Goal: Task Accomplishment & Management: Use online tool/utility

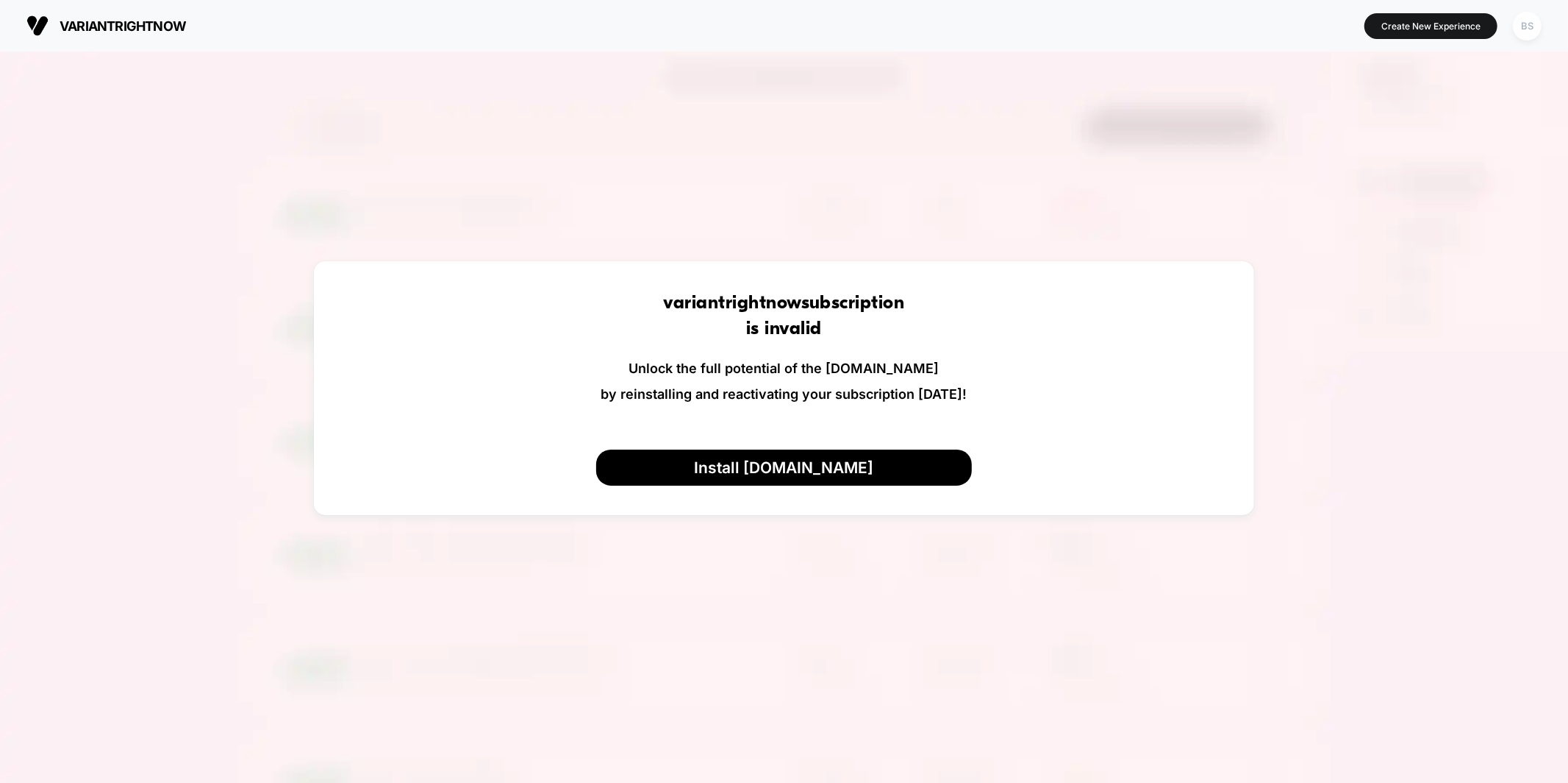
click at [1528, 22] on div "BS" at bounding box center [1527, 25] width 28 height 28
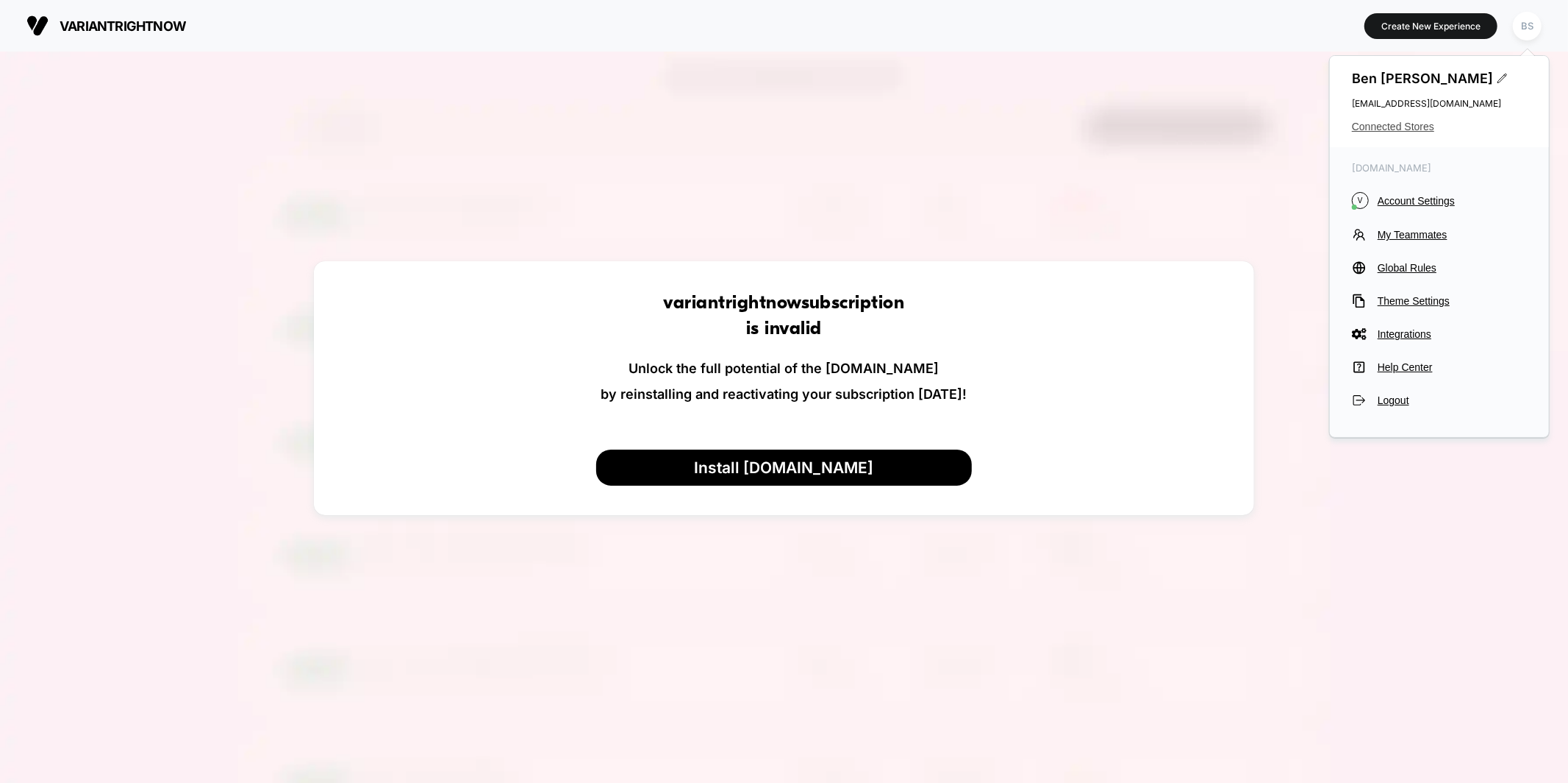
click at [1393, 130] on span "Connected Stores" at bounding box center [1440, 126] width 175 height 11
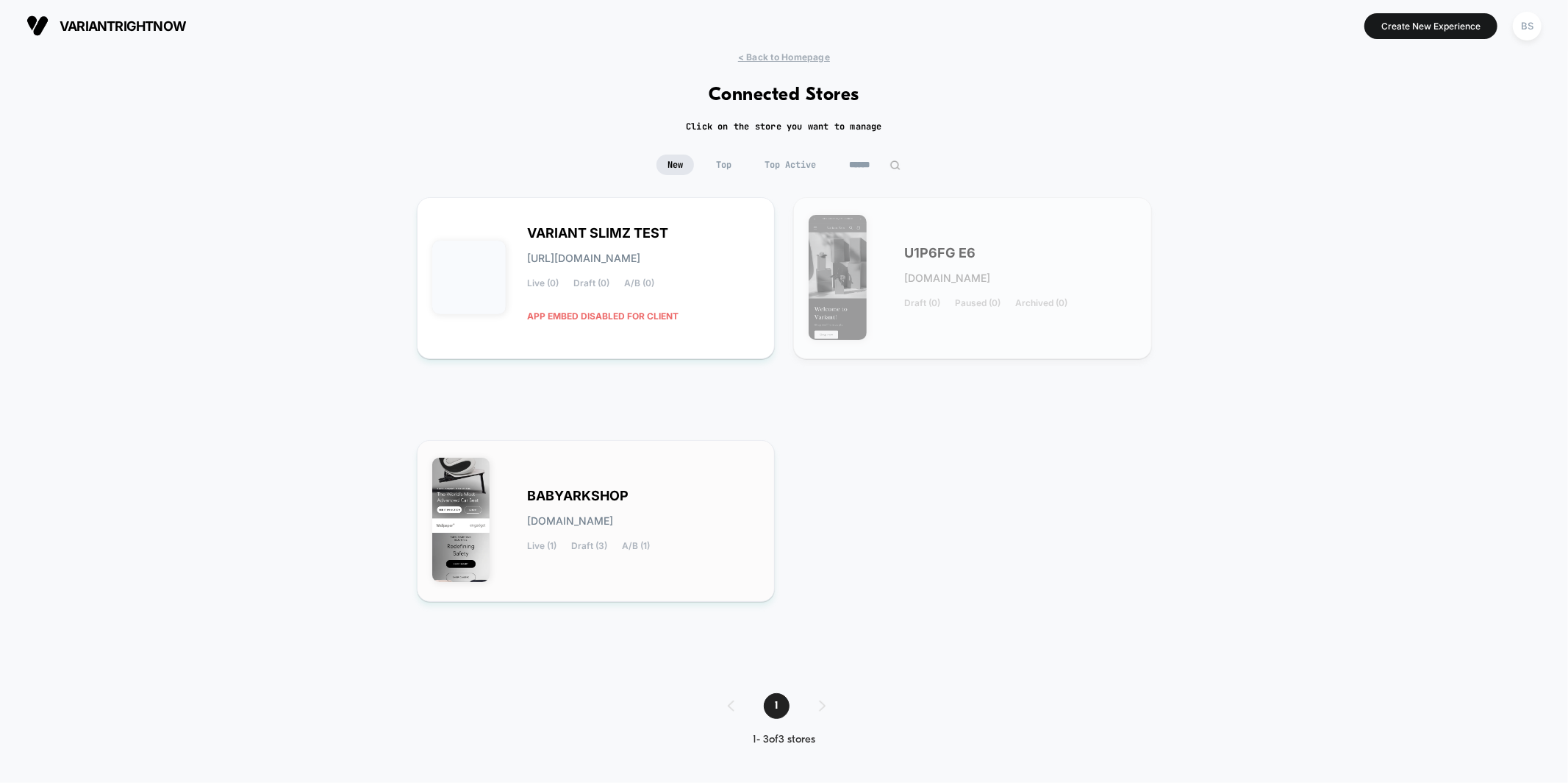
click at [571, 522] on span "[DOMAIN_NAME]" at bounding box center [570, 521] width 86 height 10
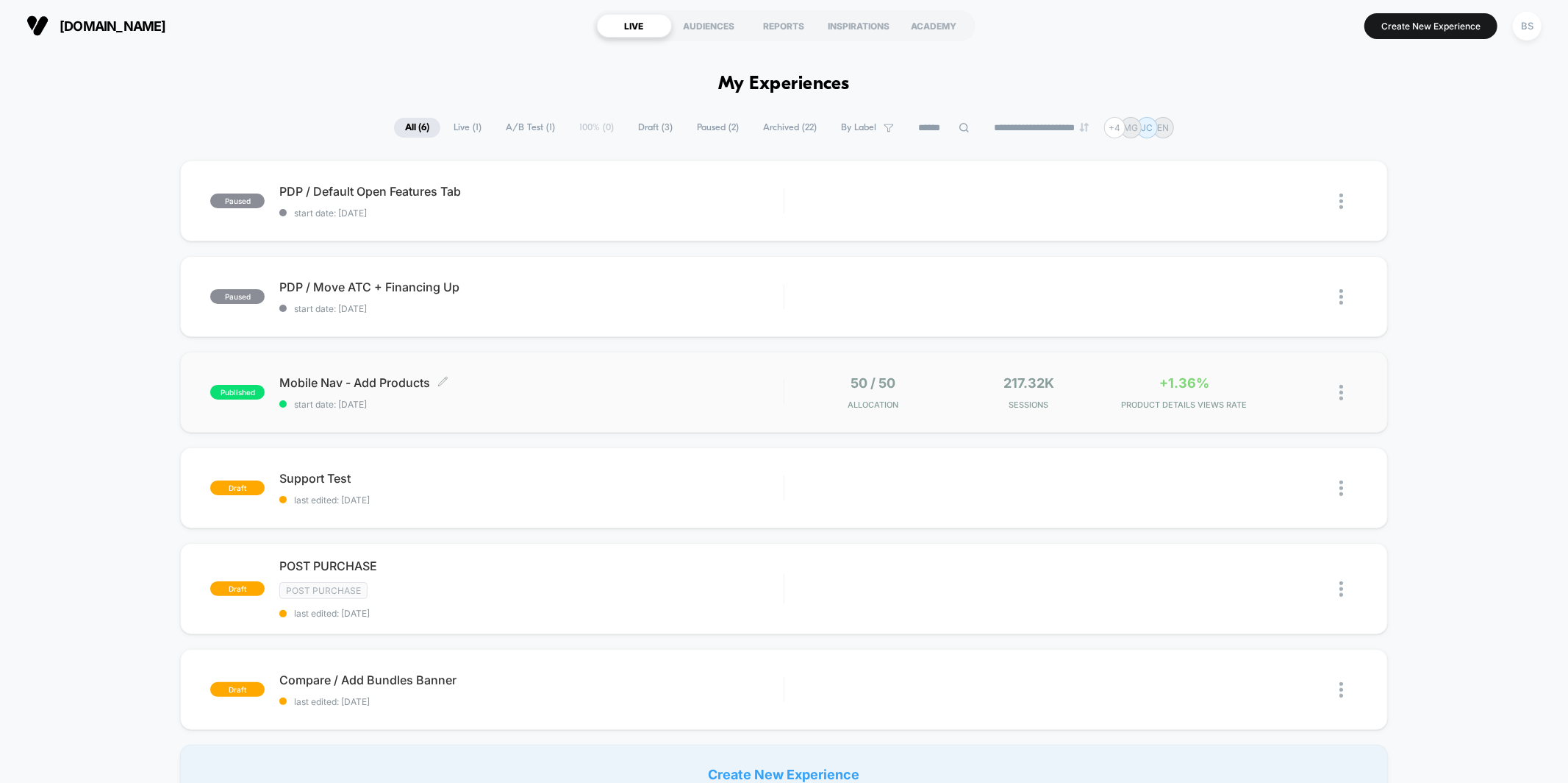
click at [305, 375] on span "Mobile Nav - Add Products Click to edit experience details" at bounding box center [531, 383] width 503 height 15
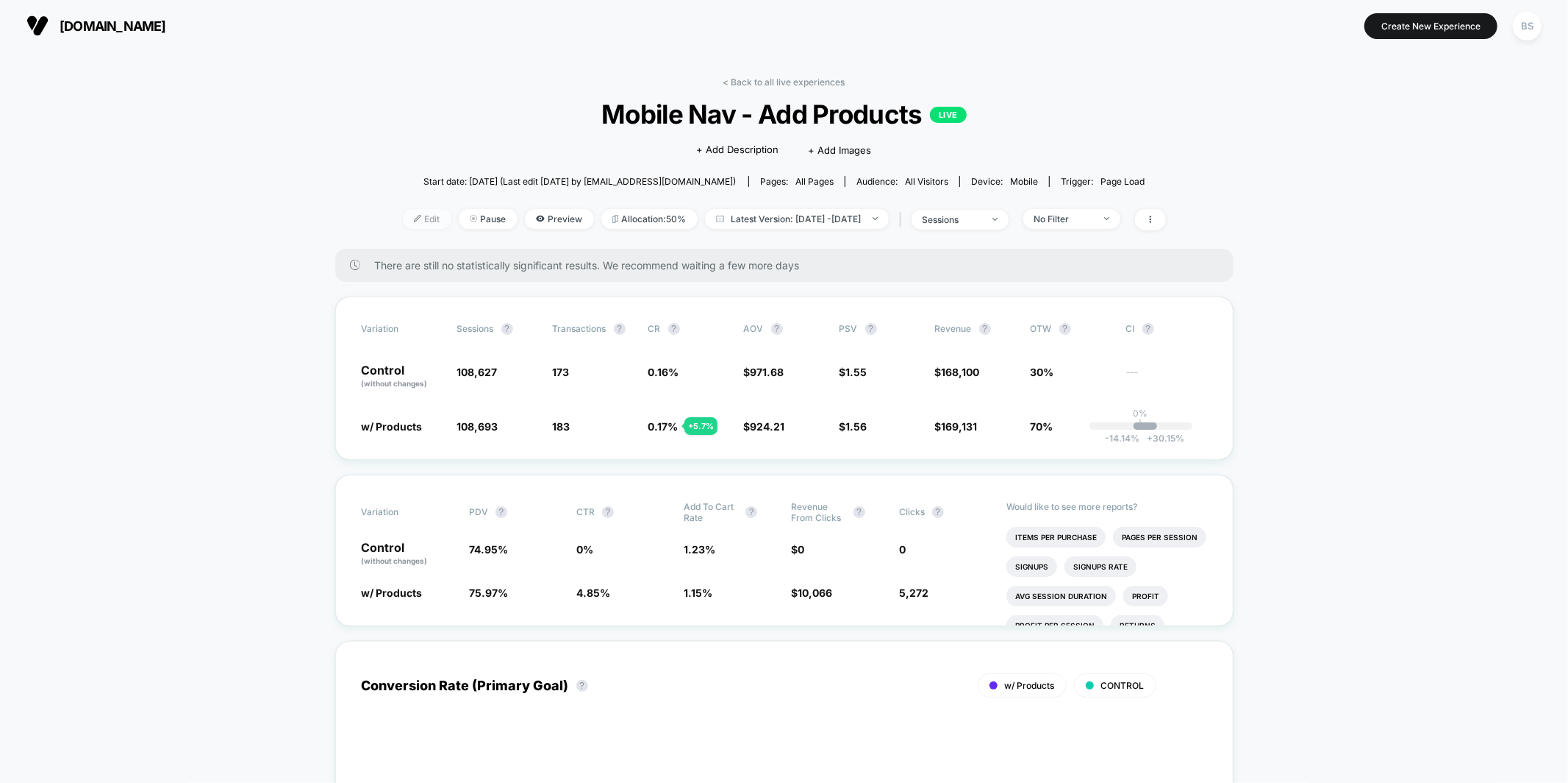
click at [414, 216] on img at bounding box center [418, 219] width 8 height 8
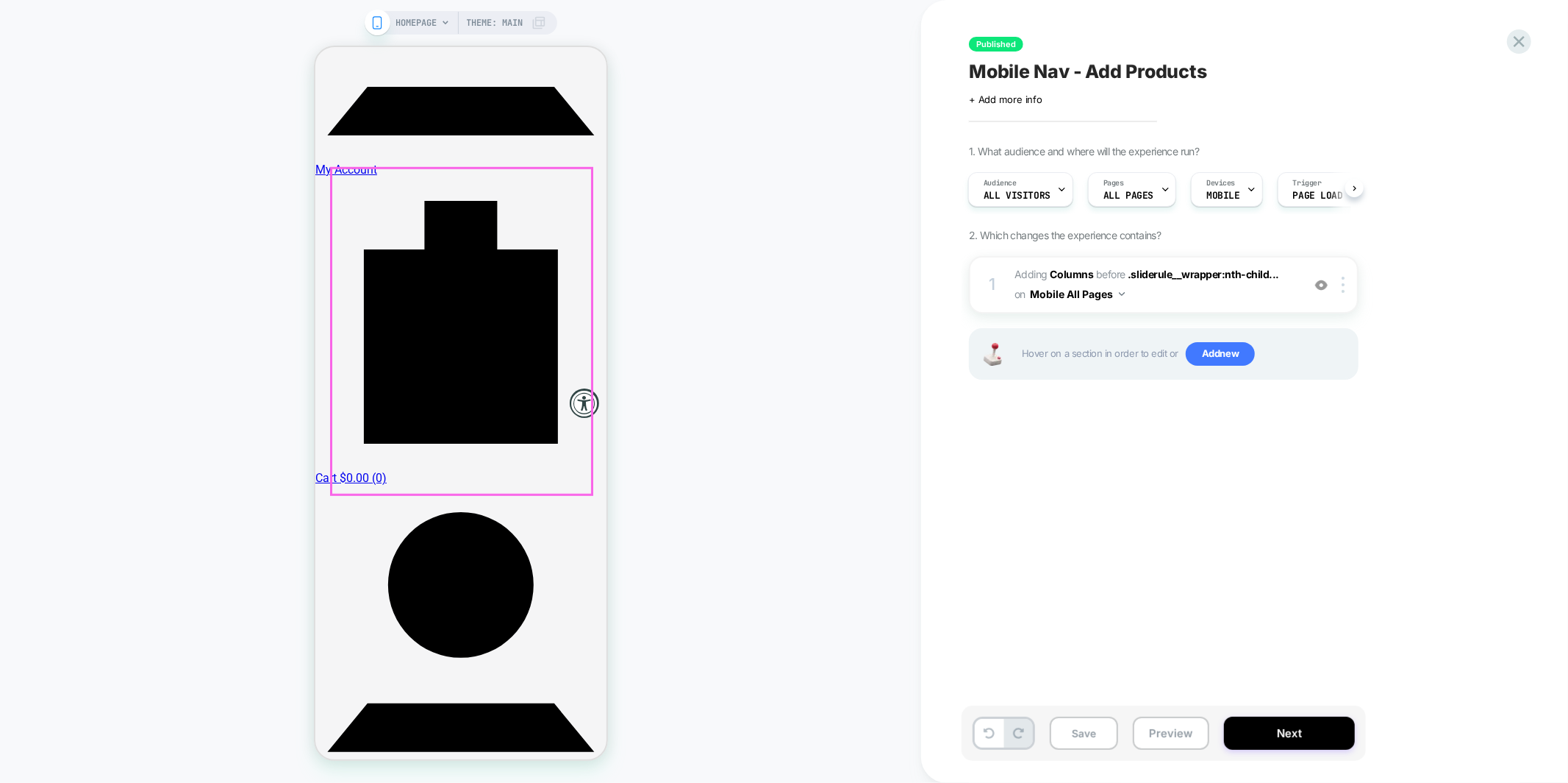
scroll to position [870, 0]
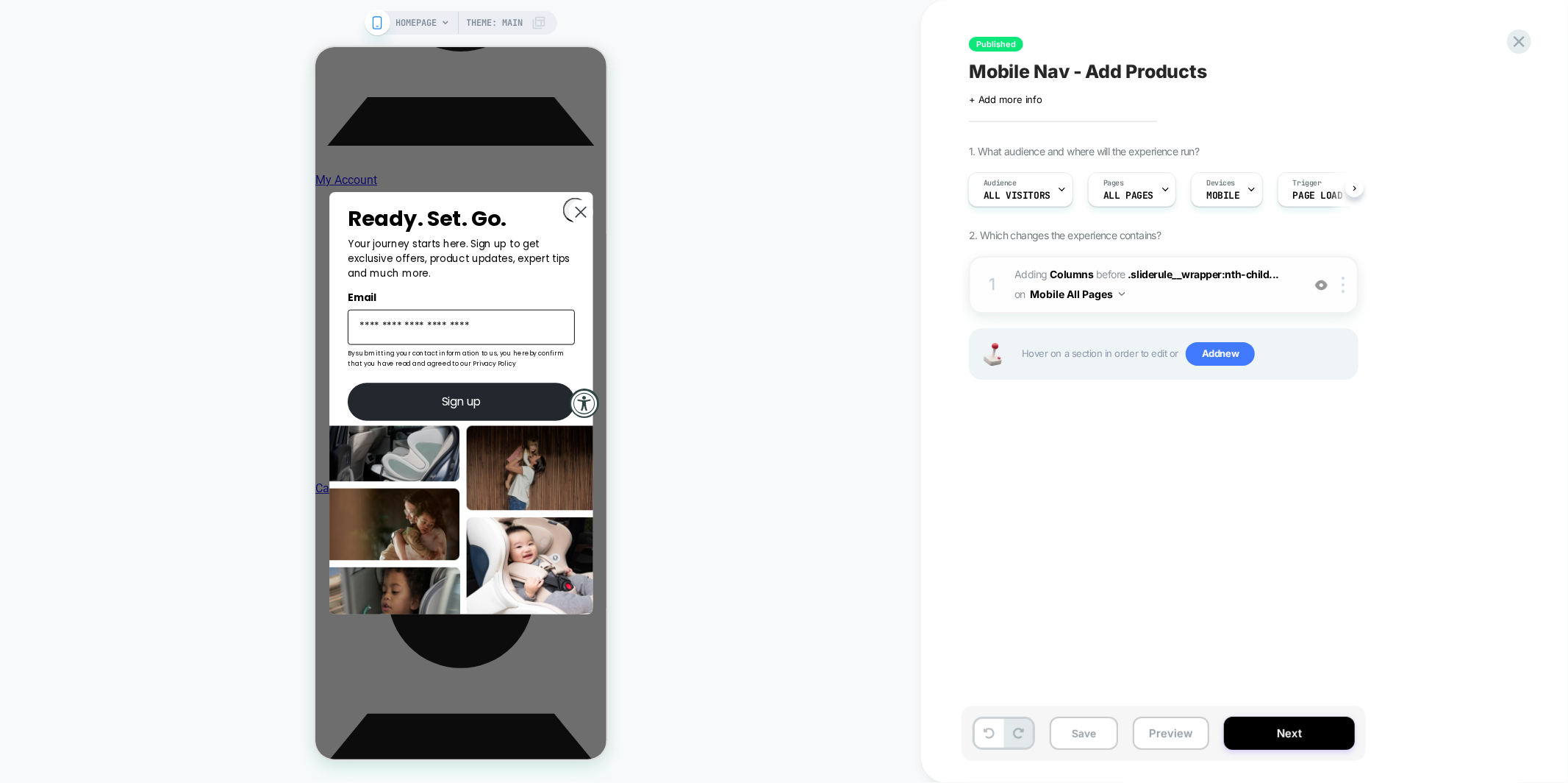
click at [1164, 291] on span "#_loomi_addon_1742817386554 Adding Columns BEFORE .sliderule__wrapper:nth-child…" at bounding box center [1154, 285] width 280 height 40
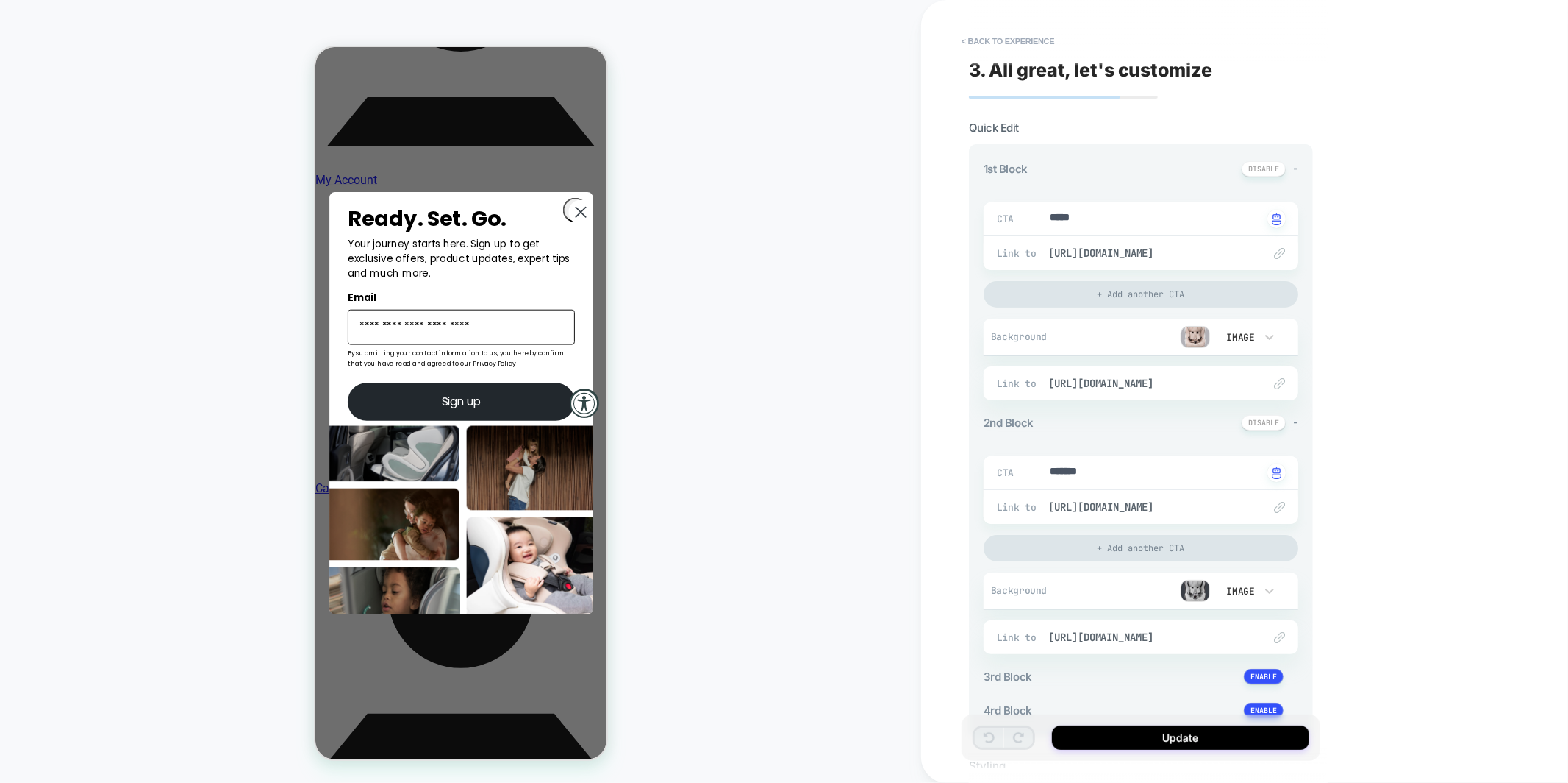
type textarea "*"
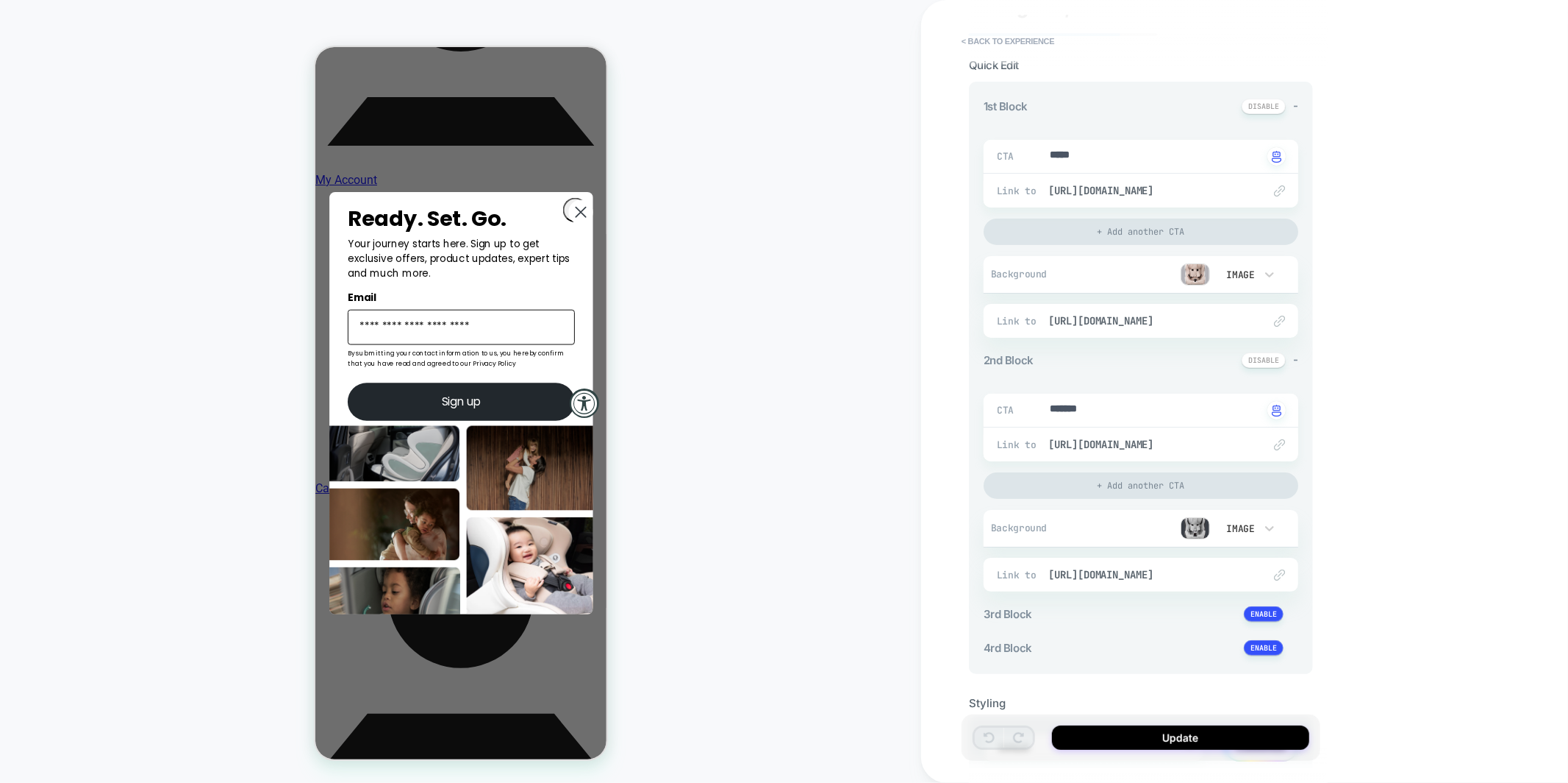
scroll to position [84, 0]
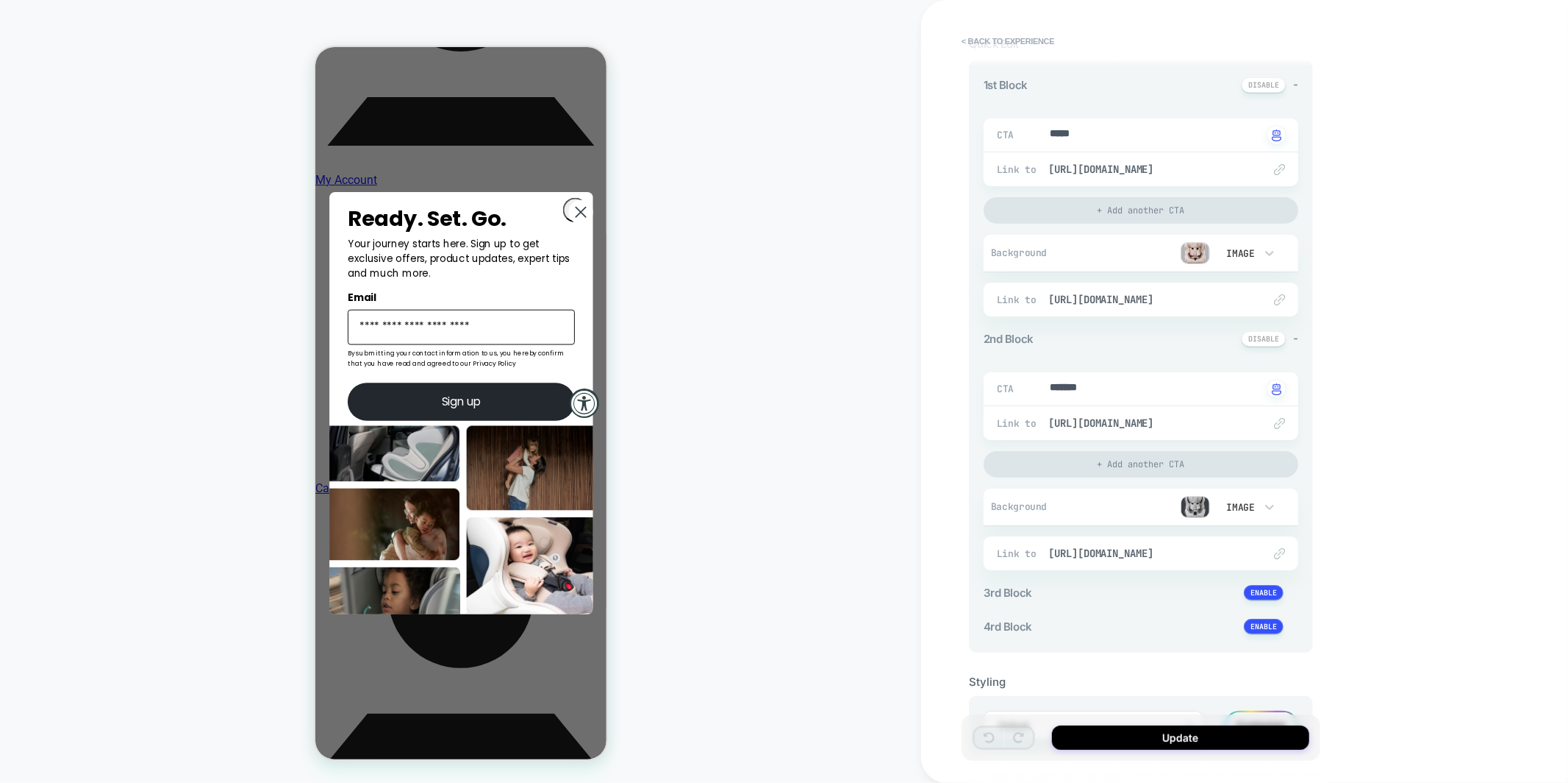
click at [578, 211] on circle "Close dialog" at bounding box center [580, 210] width 24 height 24
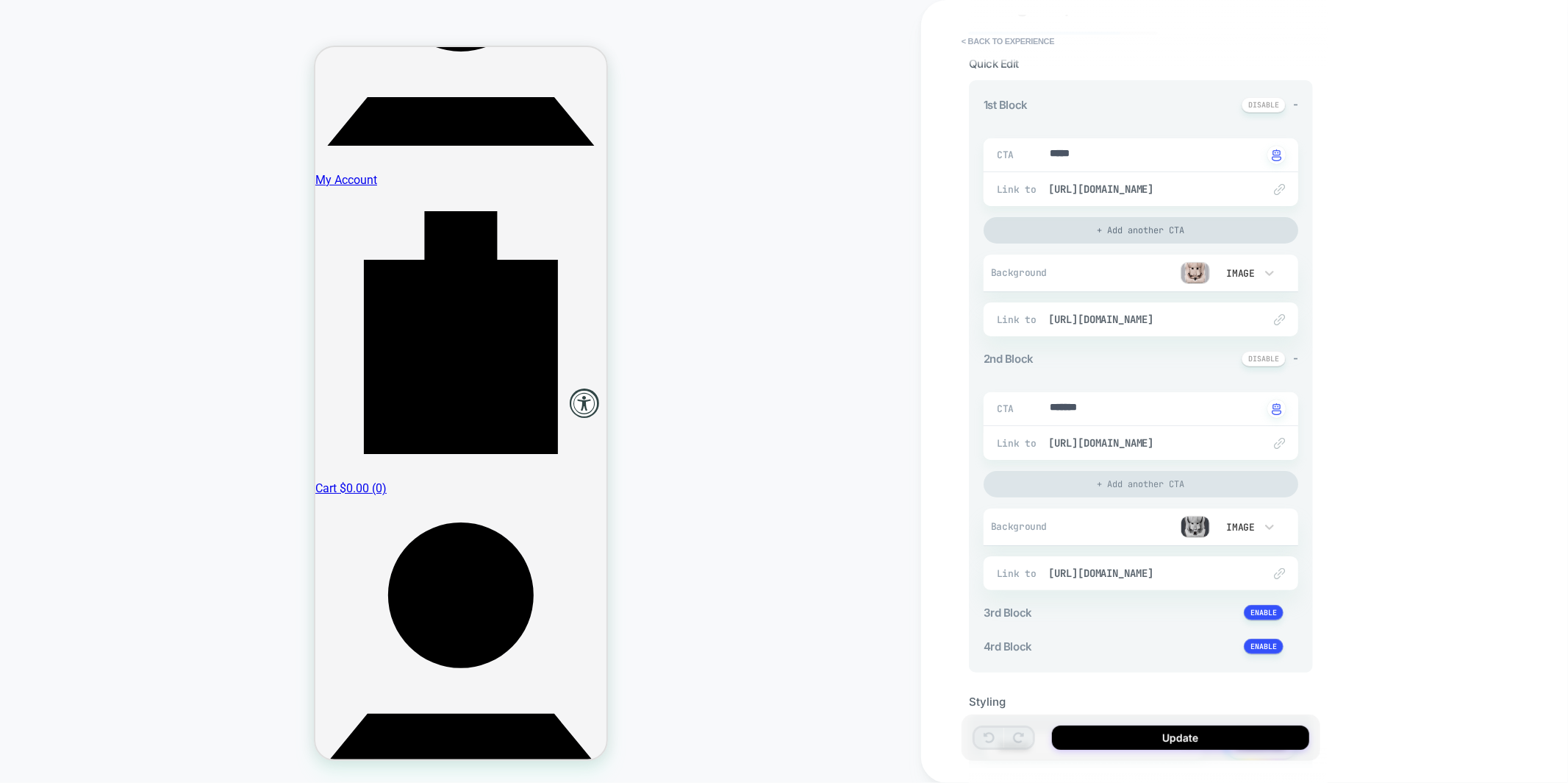
scroll to position [0, 0]
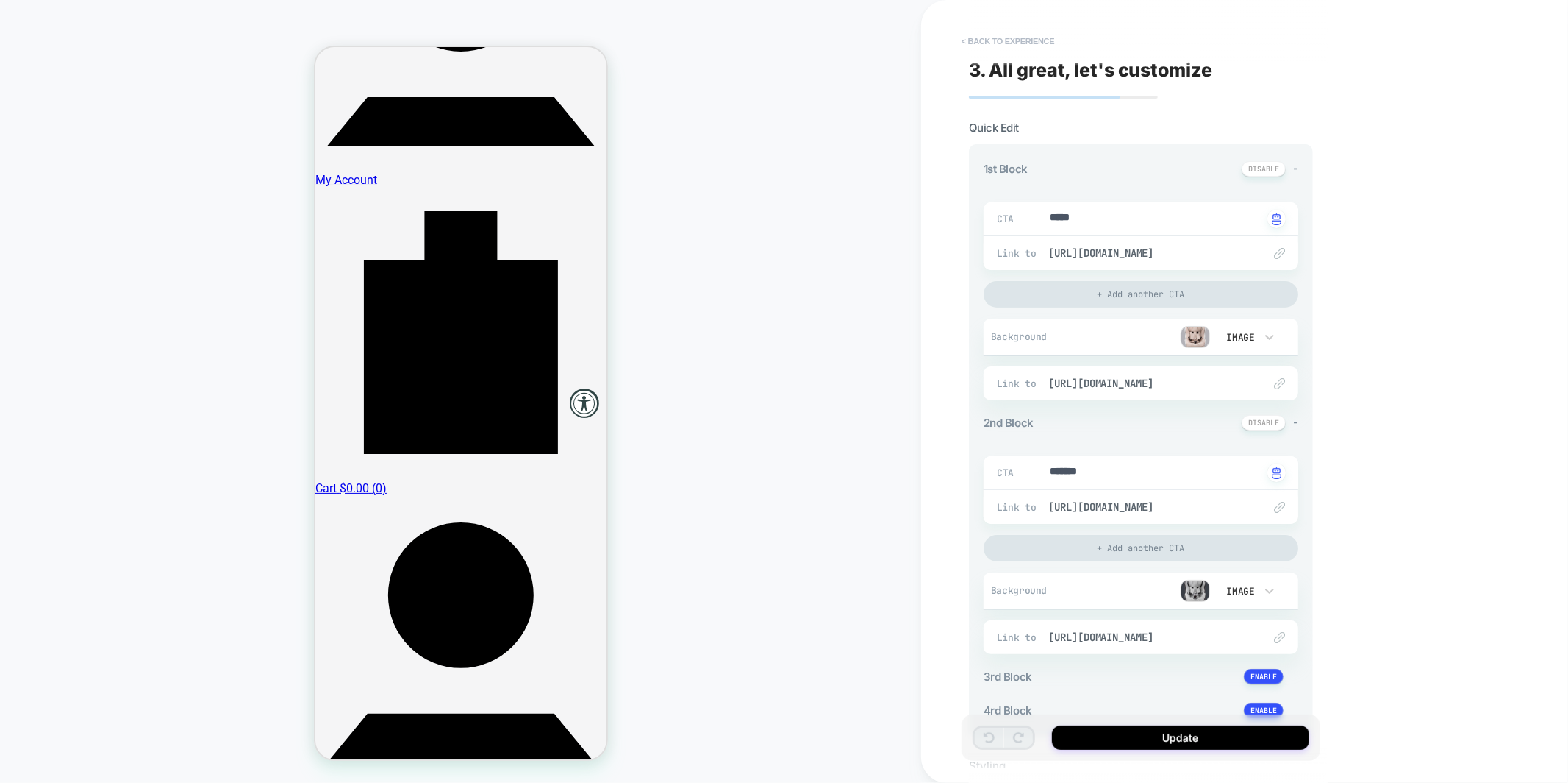
click at [999, 38] on button "< Back to experience" at bounding box center [1008, 41] width 107 height 24
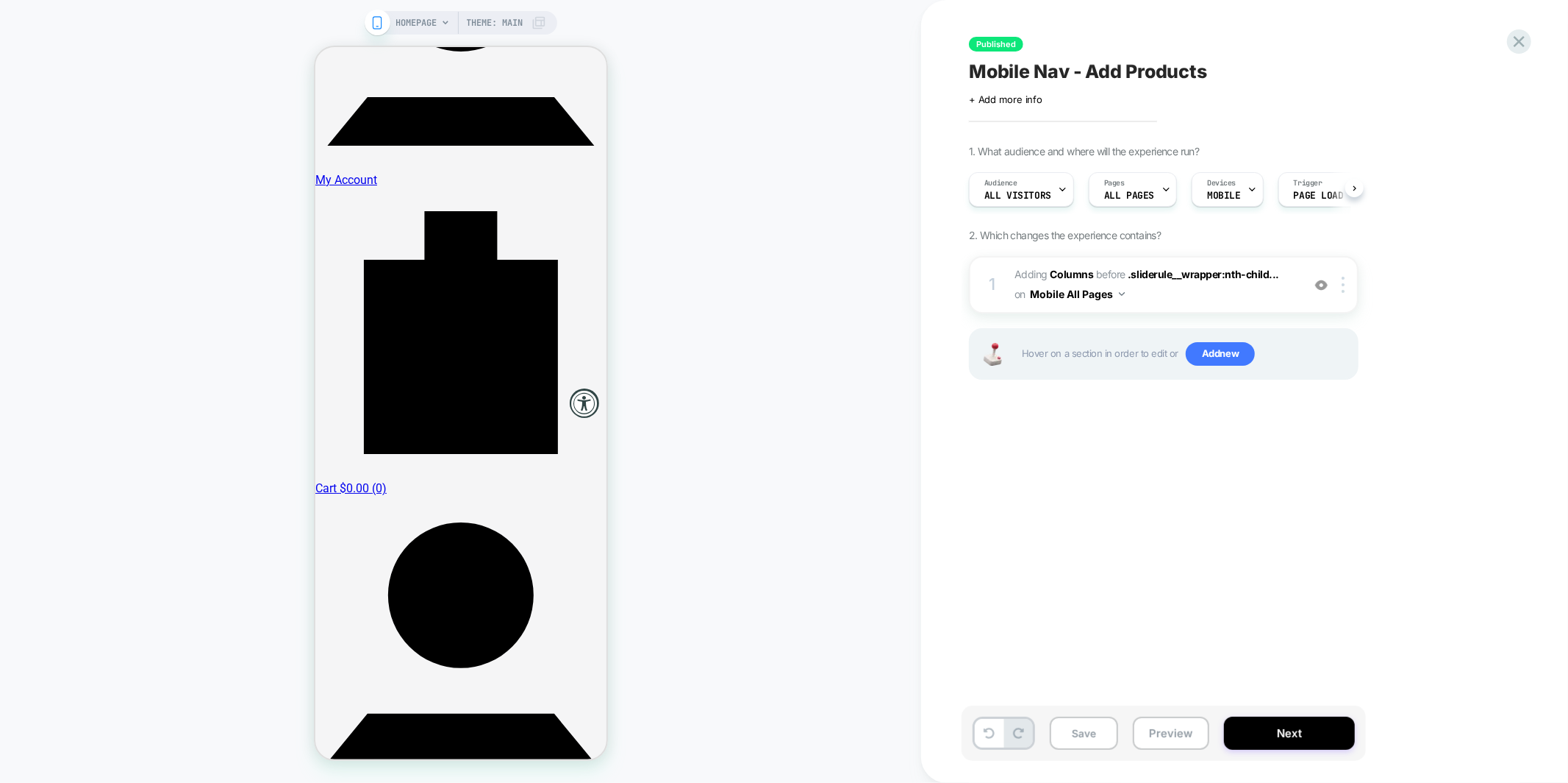
scroll to position [0, 1]
click at [837, 94] on div "HOMEPAGE Theme: MAIN" at bounding box center [460, 392] width 921 height 753
click at [1516, 48] on icon at bounding box center [1519, 42] width 20 height 20
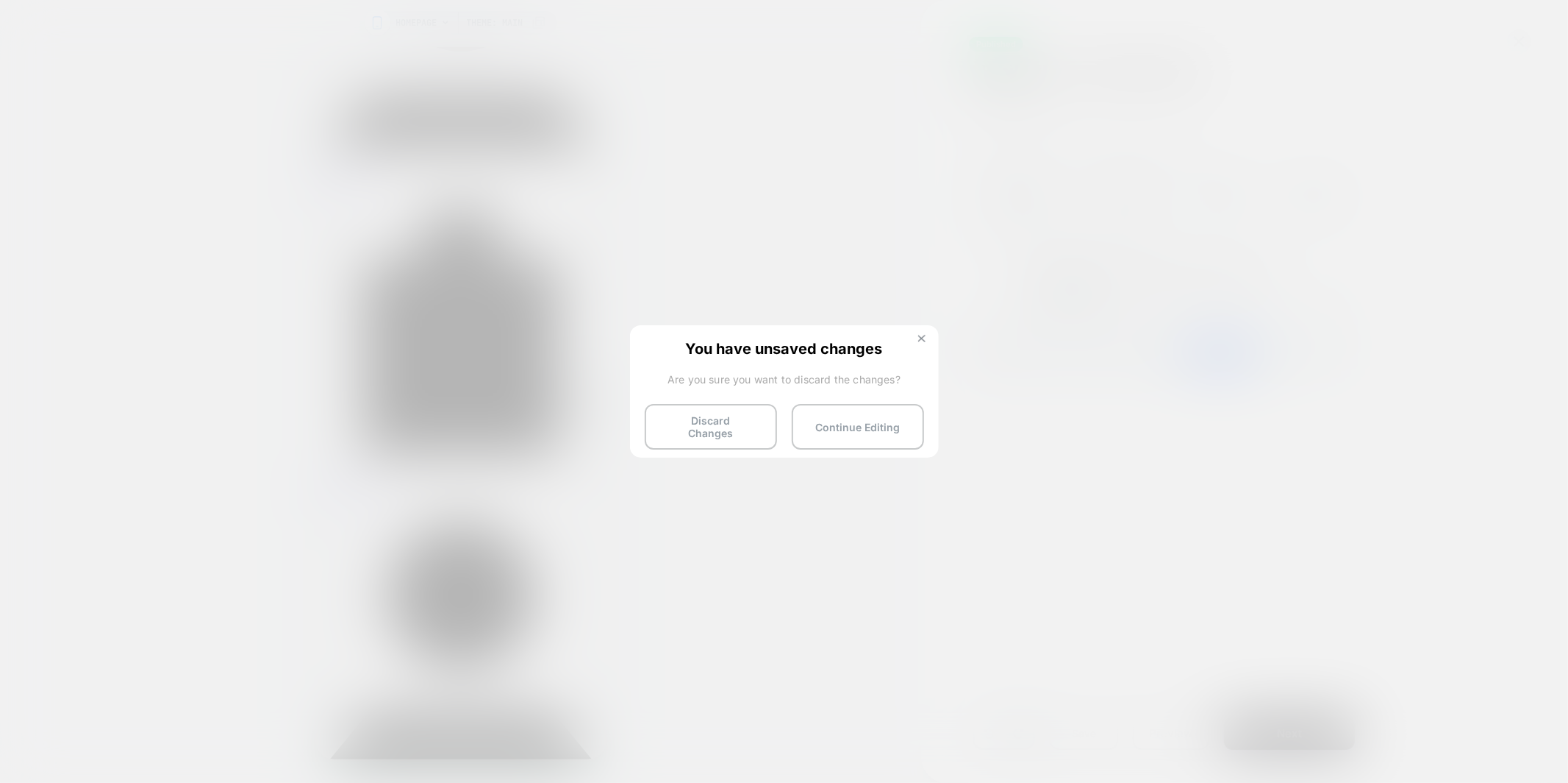
click at [919, 337] on img at bounding box center [922, 339] width 8 height 8
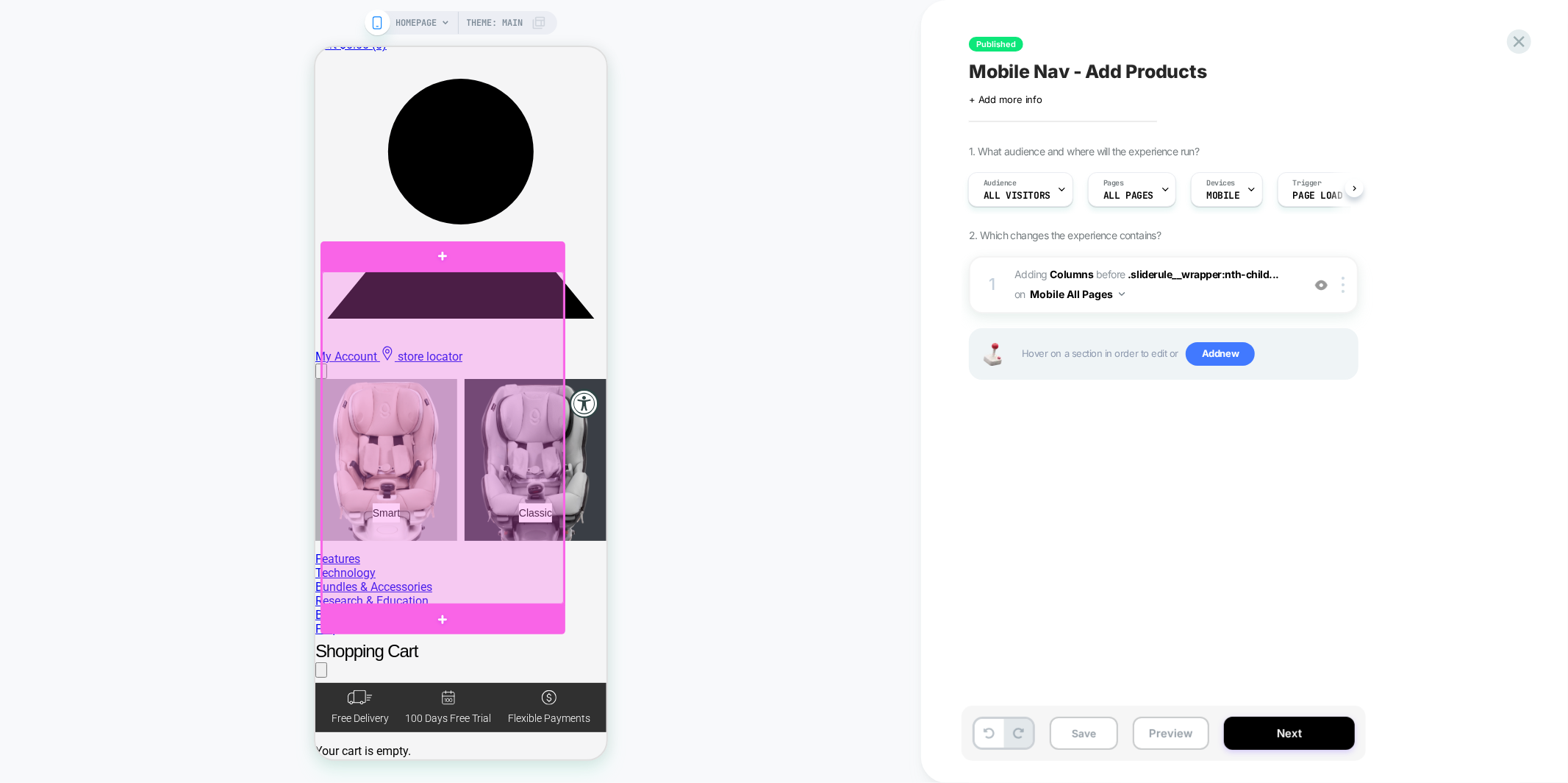
scroll to position [1387, 0]
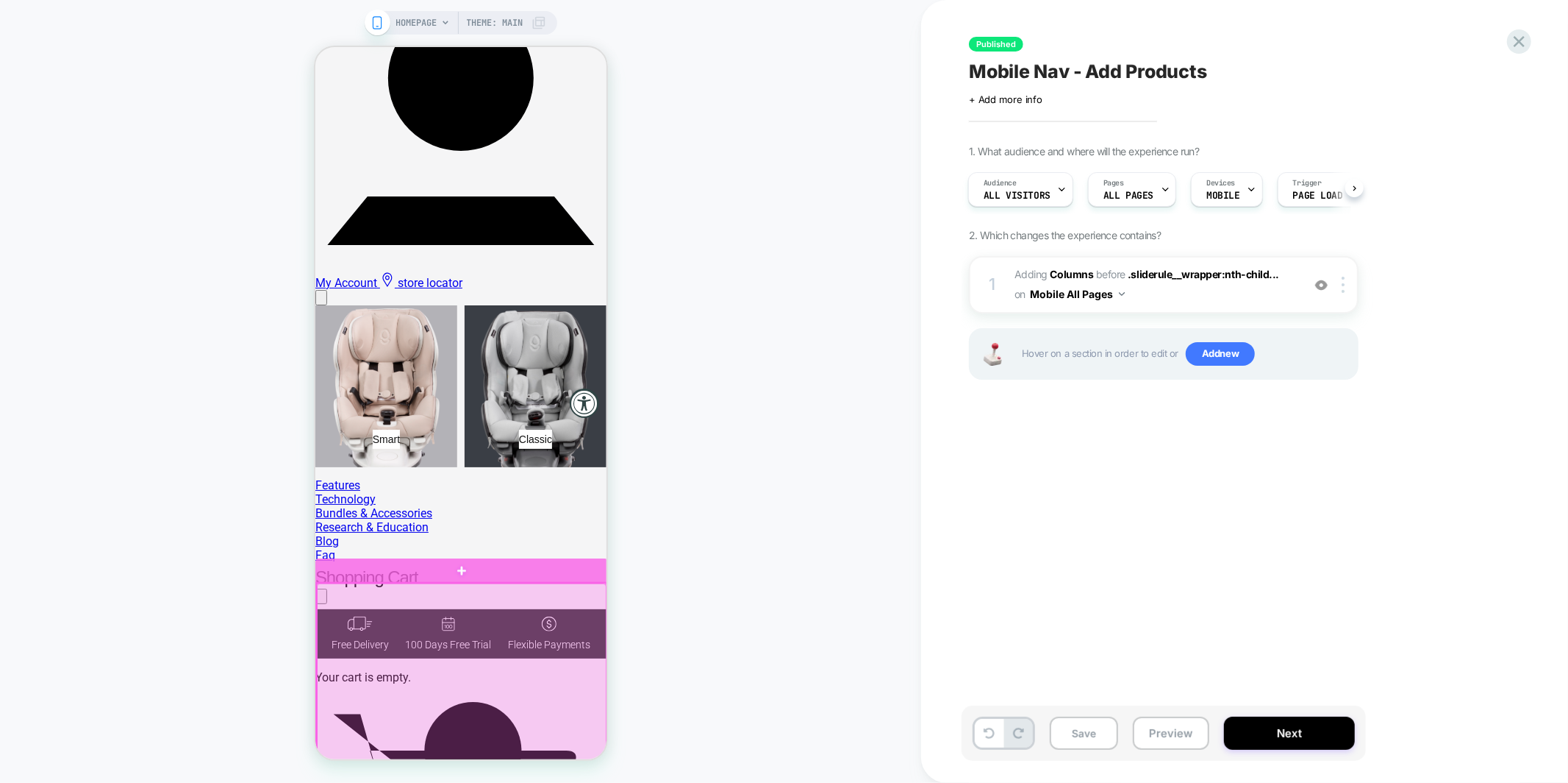
click at [518, 591] on div at bounding box center [460, 765] width 289 height 367
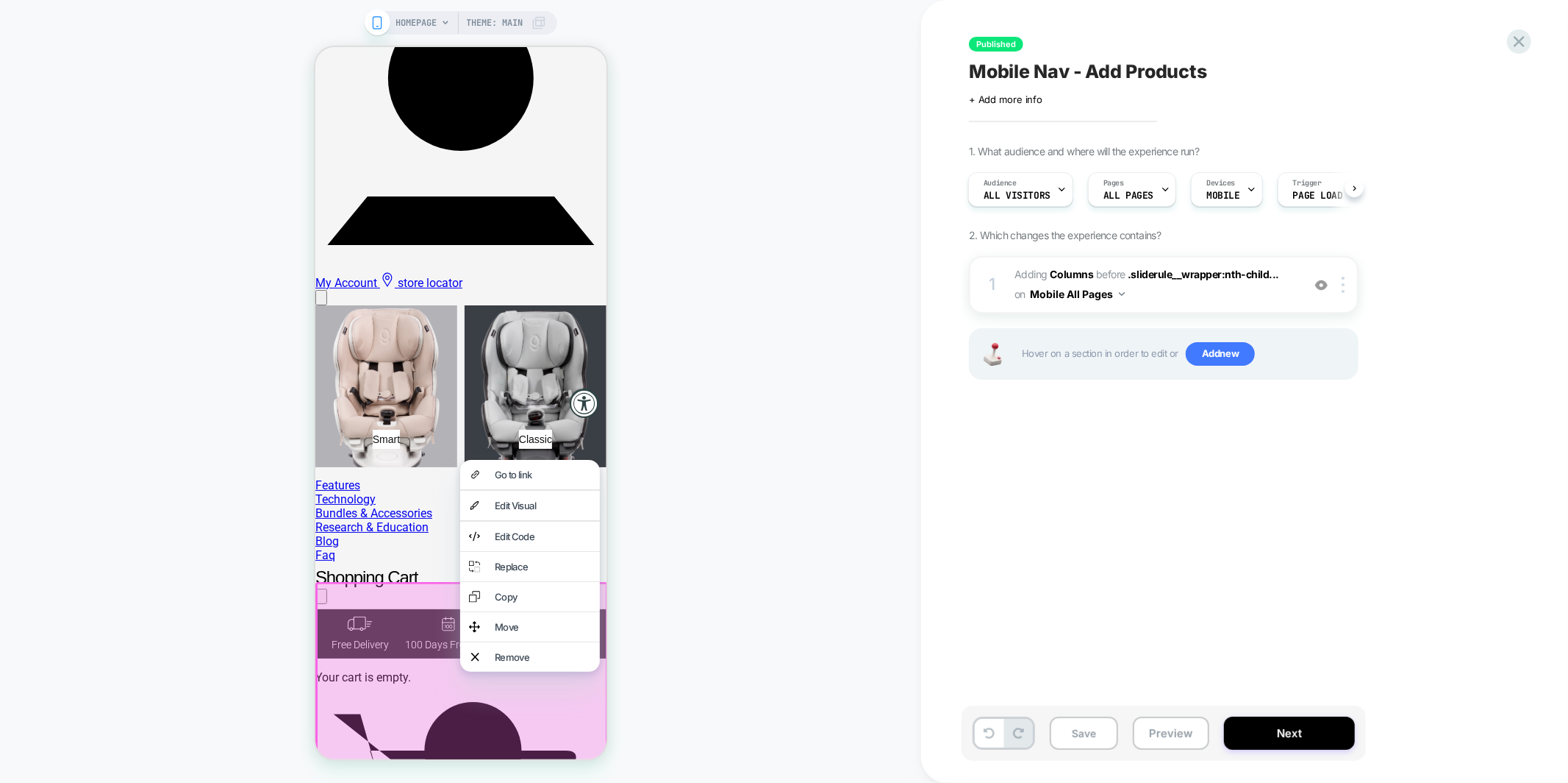
click at [395, 600] on div at bounding box center [461, 766] width 292 height 370
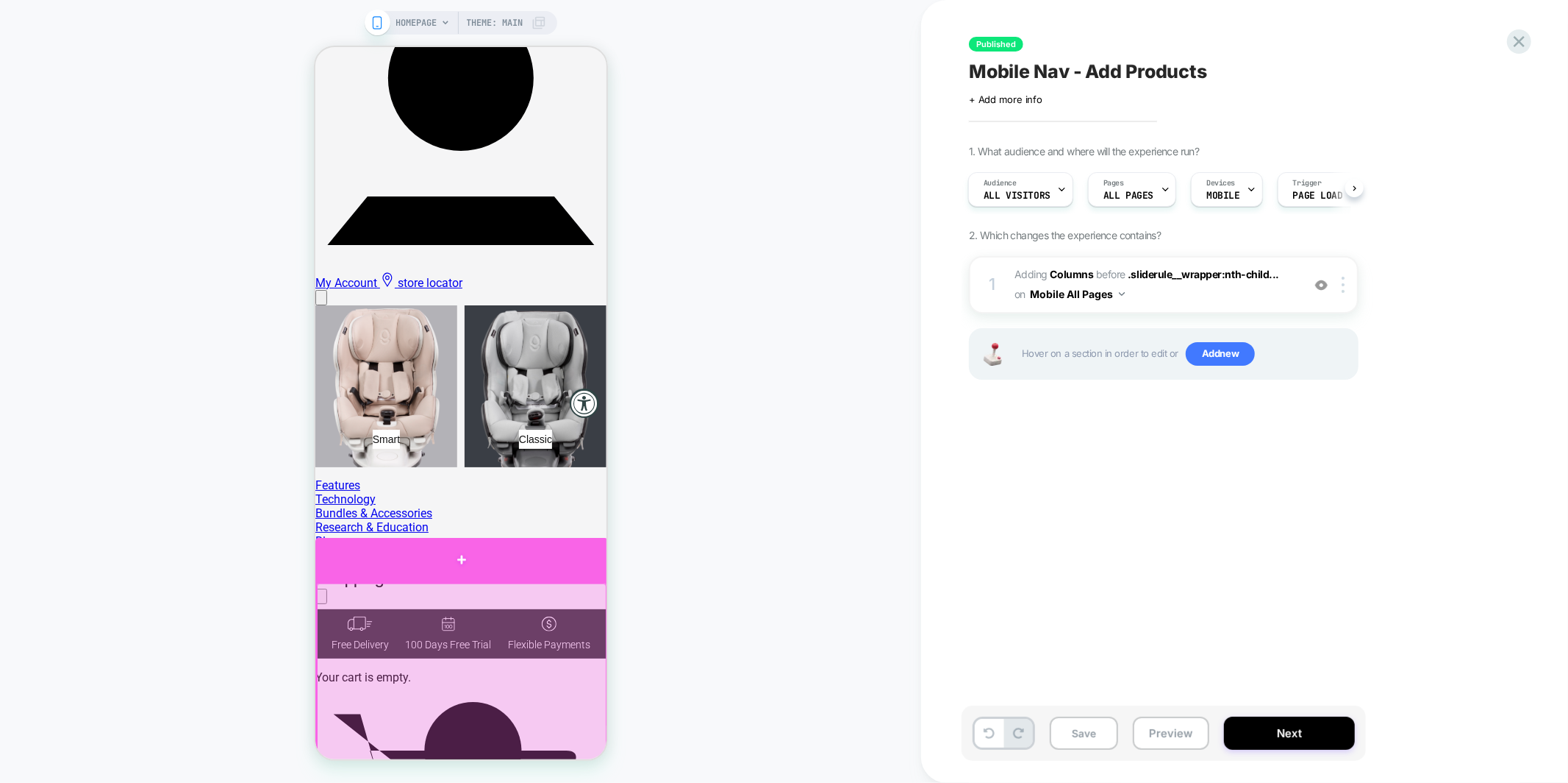
click at [470, 566] on div at bounding box center [461, 558] width 292 height 44
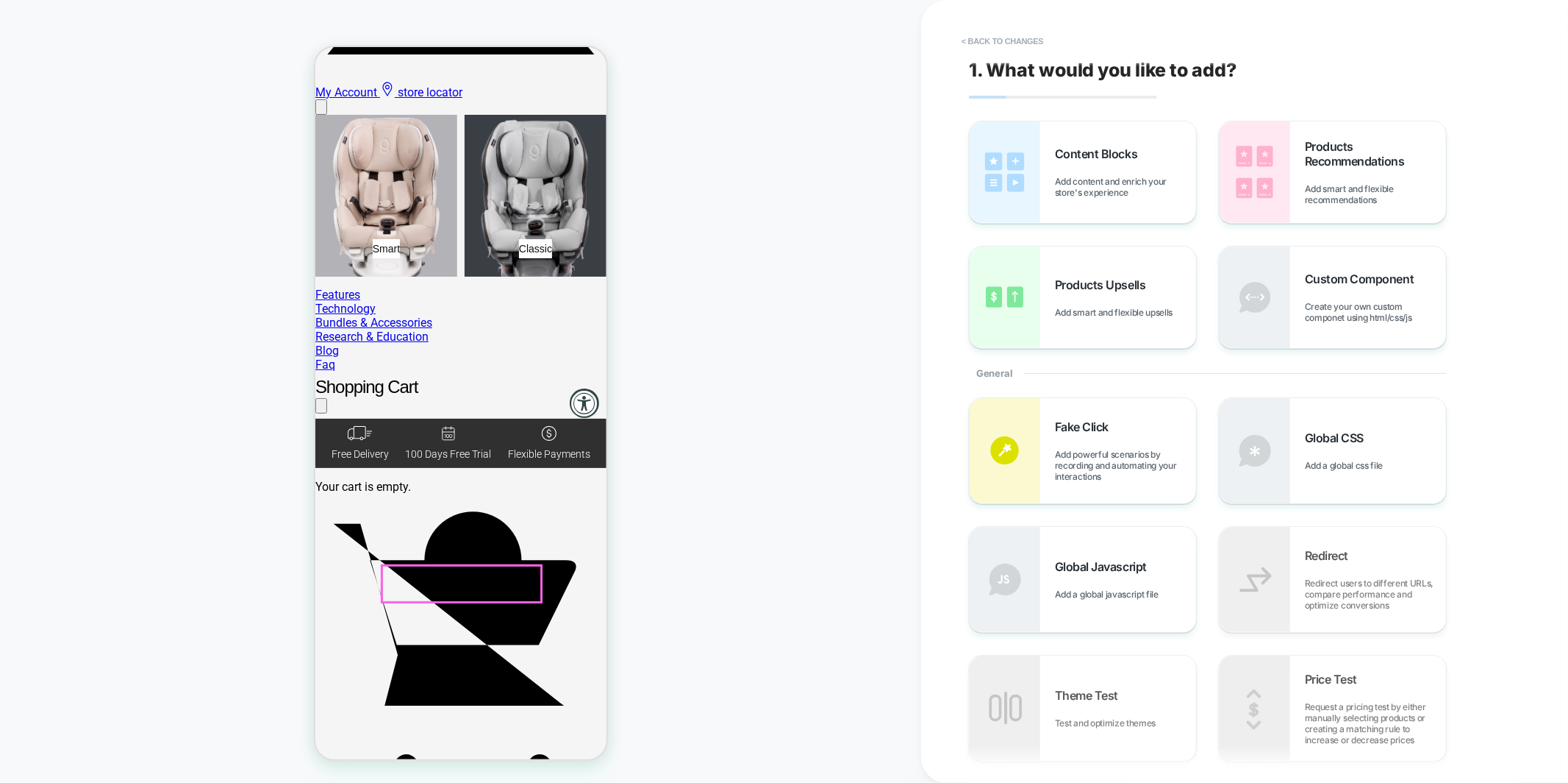
scroll to position [1591, 0]
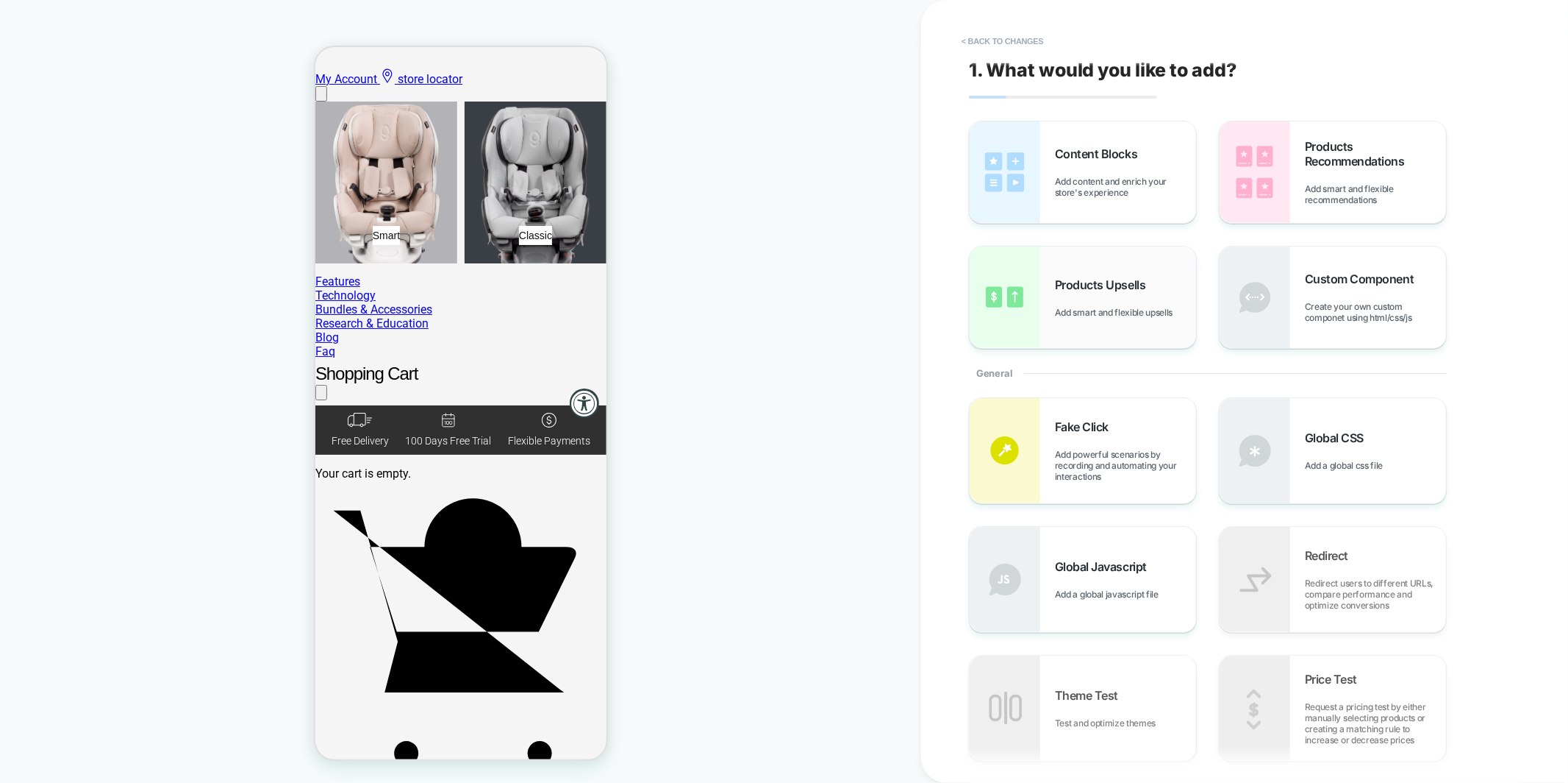
click at [1059, 312] on span "Add smart and flexible upsells" at bounding box center [1117, 312] width 125 height 11
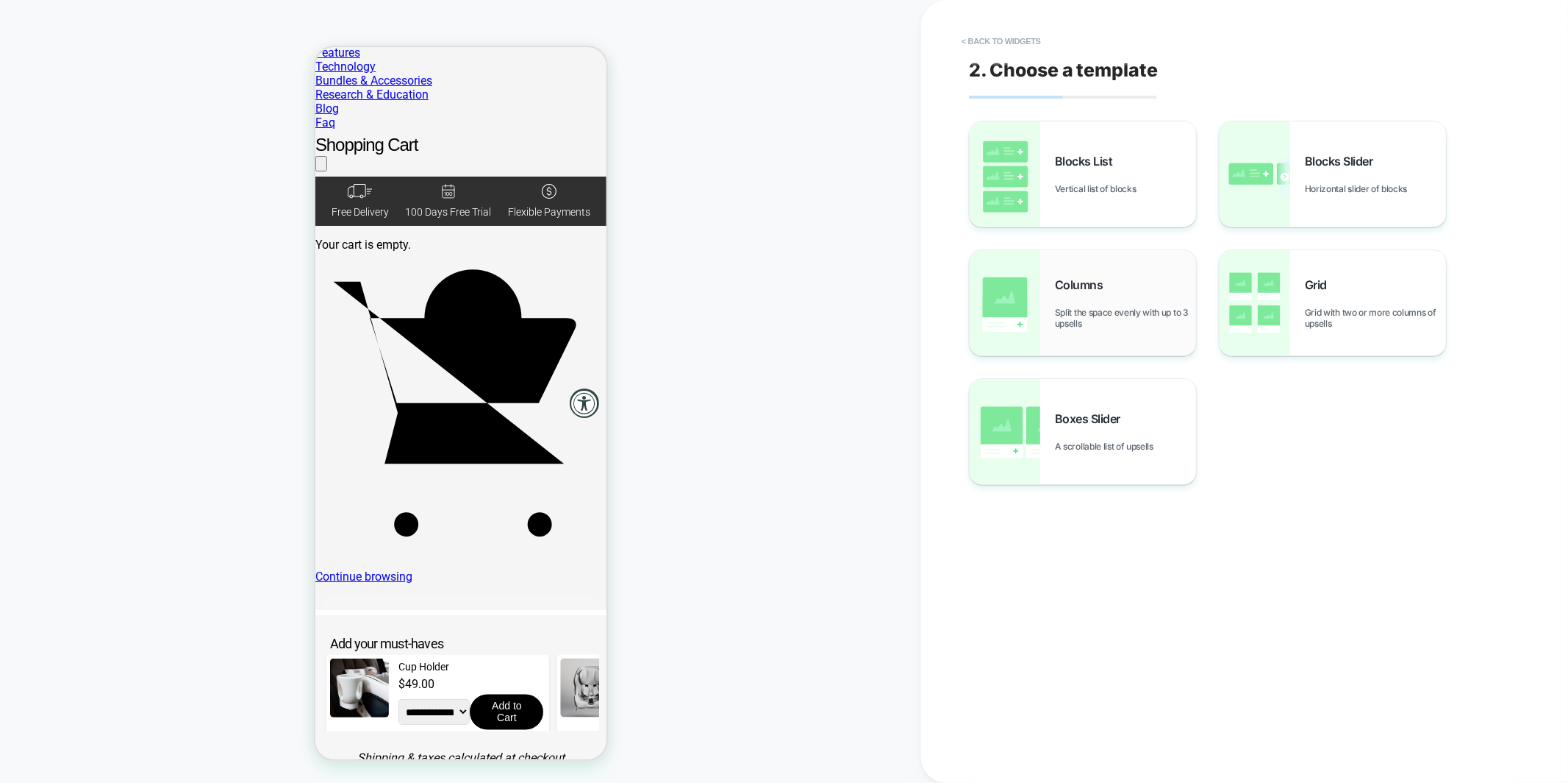
scroll to position [1839, 0]
